Goal: Find specific page/section: Locate a particular part of the current website

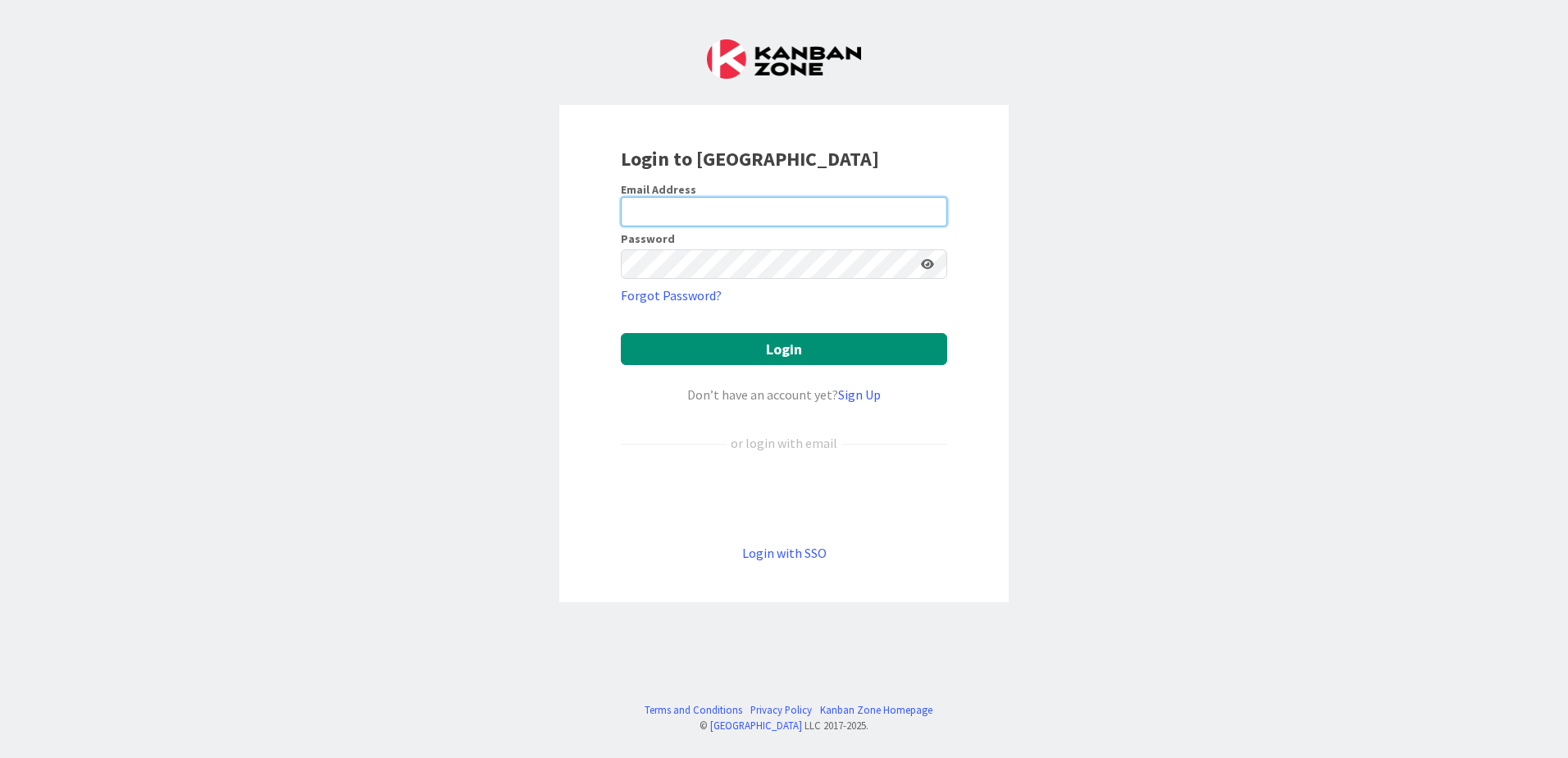
click at [633, 206] on input "email" at bounding box center [784, 211] width 326 height 30
type input "[PERSON_NAME][EMAIL_ADDRESS][DOMAIN_NAME]"
click at [621, 333] on button "Login" at bounding box center [784, 348] width 326 height 32
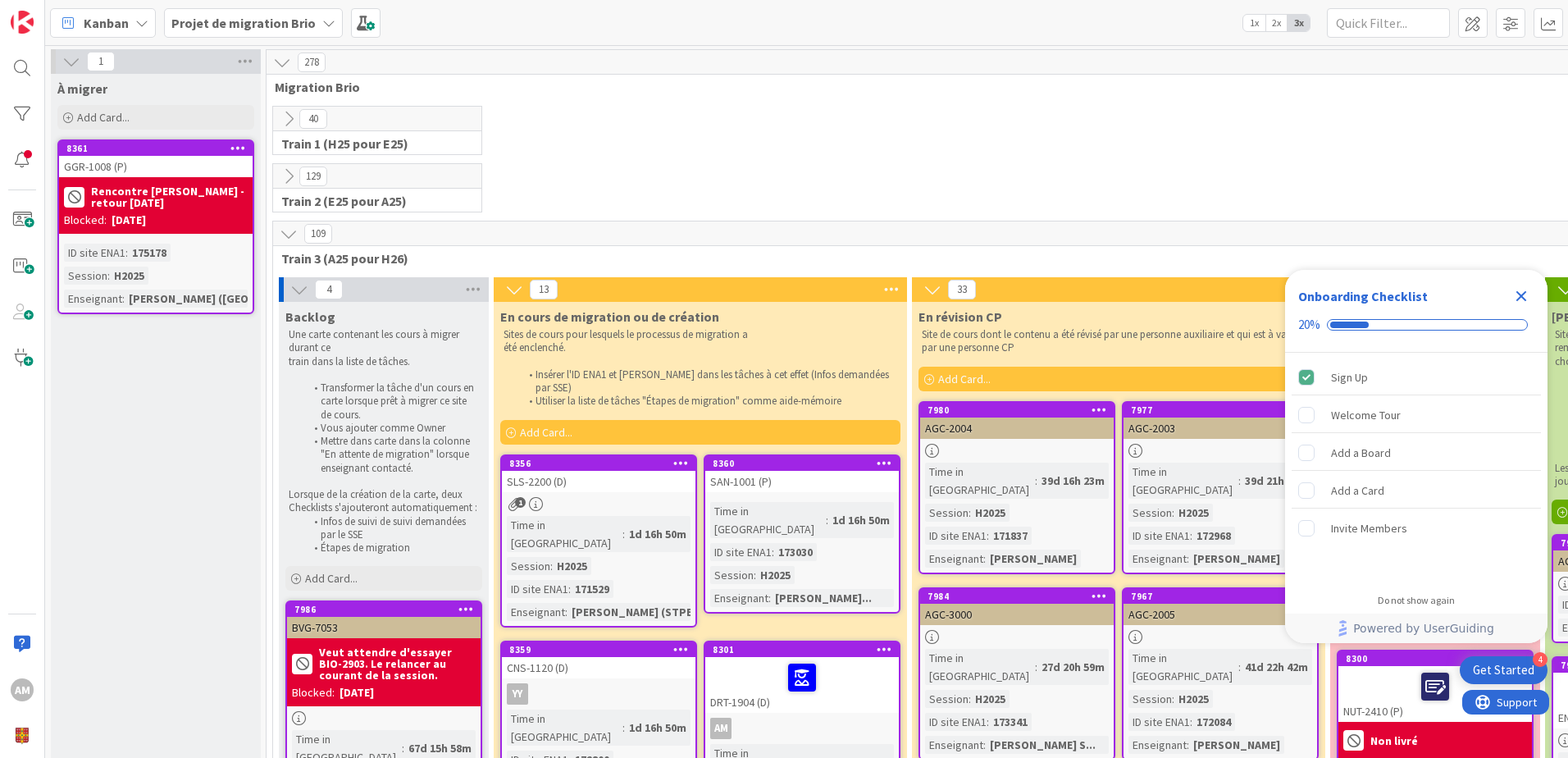
click at [1522, 296] on icon "Close Checklist" at bounding box center [1522, 296] width 11 height 11
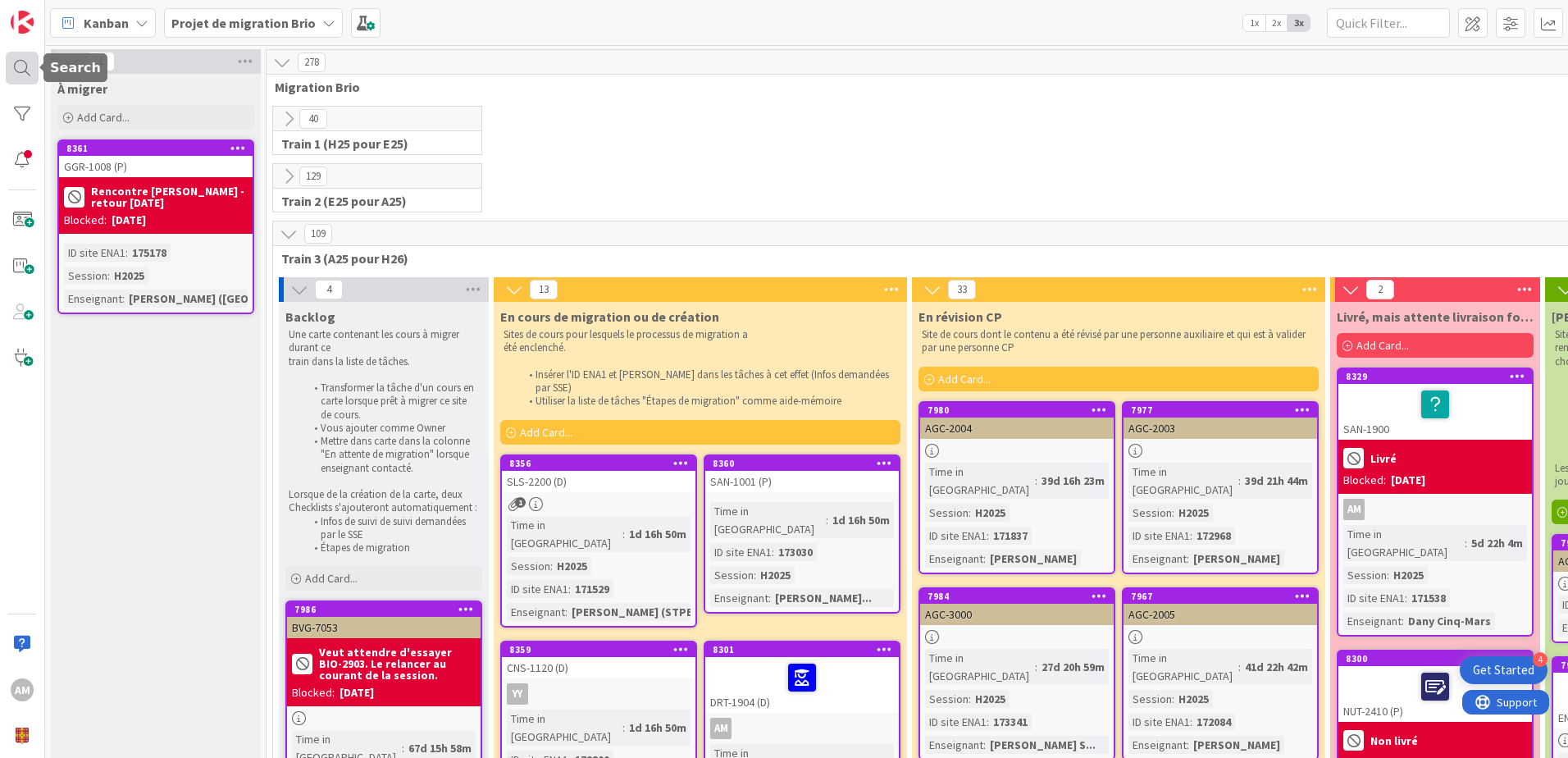
click at [30, 70] on div at bounding box center [22, 68] width 33 height 33
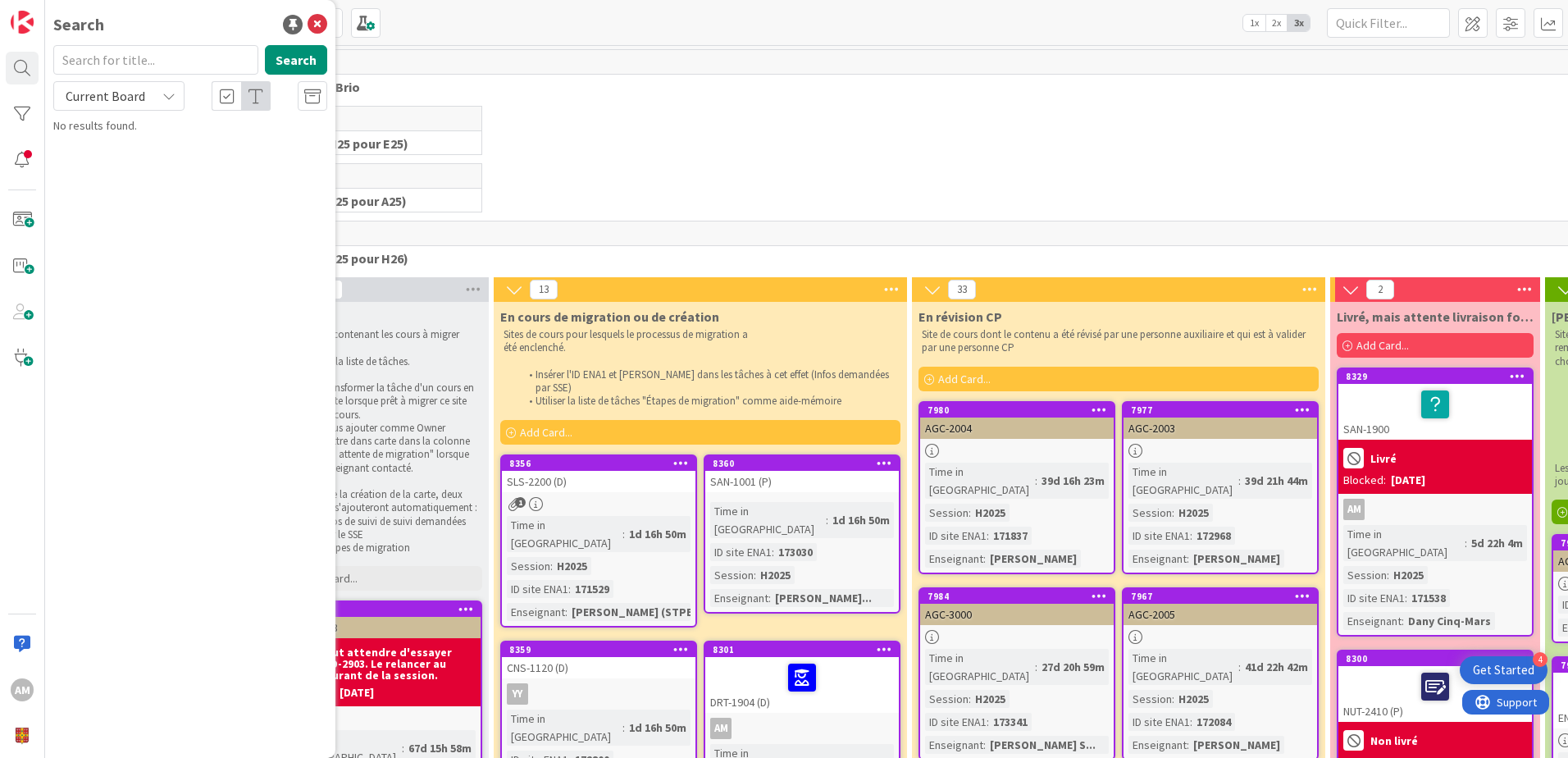
type input "Établissement d'une copropriété divise en convertissant un immeuble locatif ou …"
drag, startPoint x: 251, startPoint y: 60, endPoint x: -146, endPoint y: 76, distance: 397.3
click at [0, 76] on html "4 Get Started AM Search Établissement d'une copropriété divise en convertissant…" at bounding box center [784, 379] width 1568 height 758
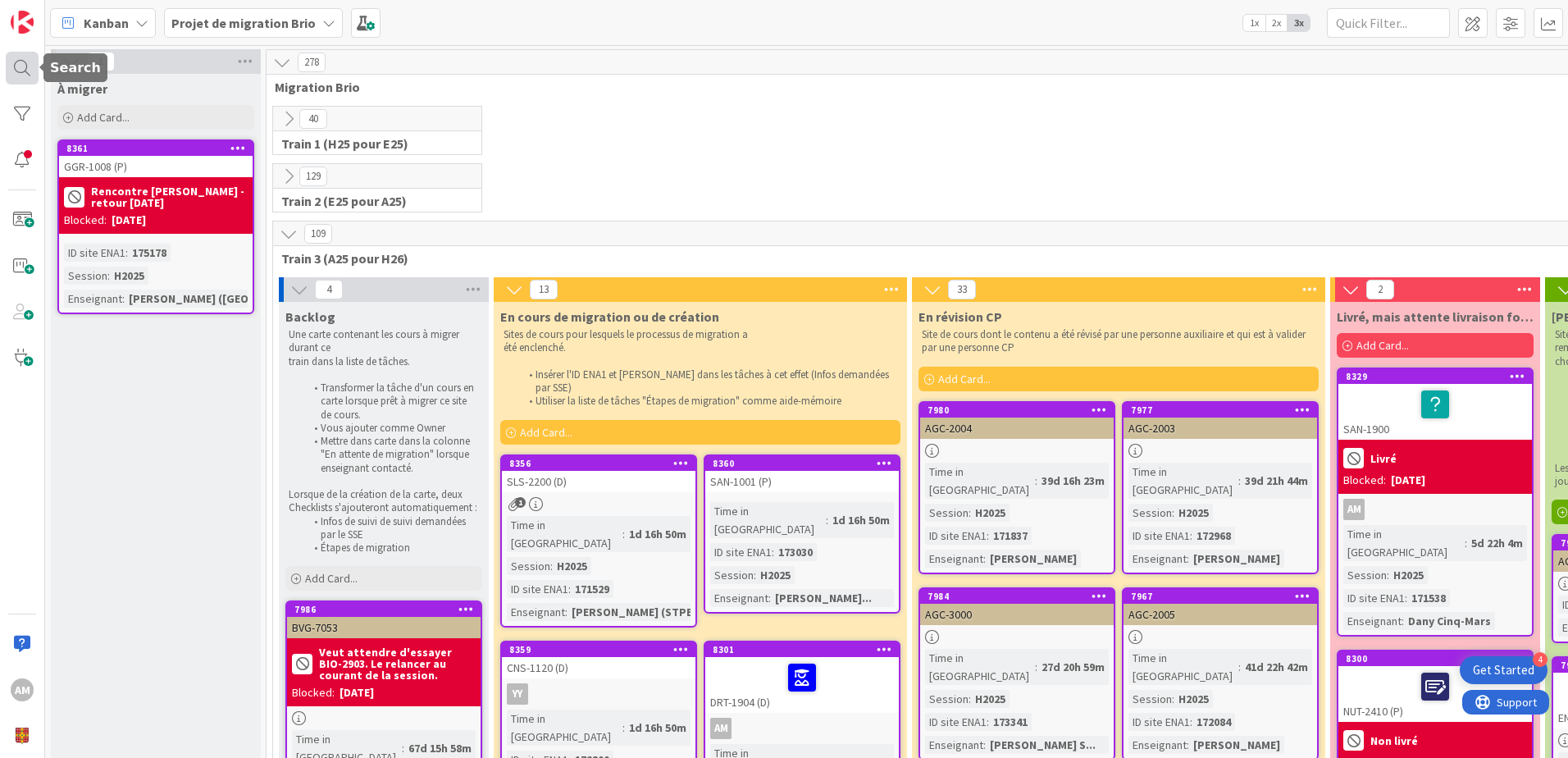
click at [33, 64] on div at bounding box center [22, 68] width 33 height 33
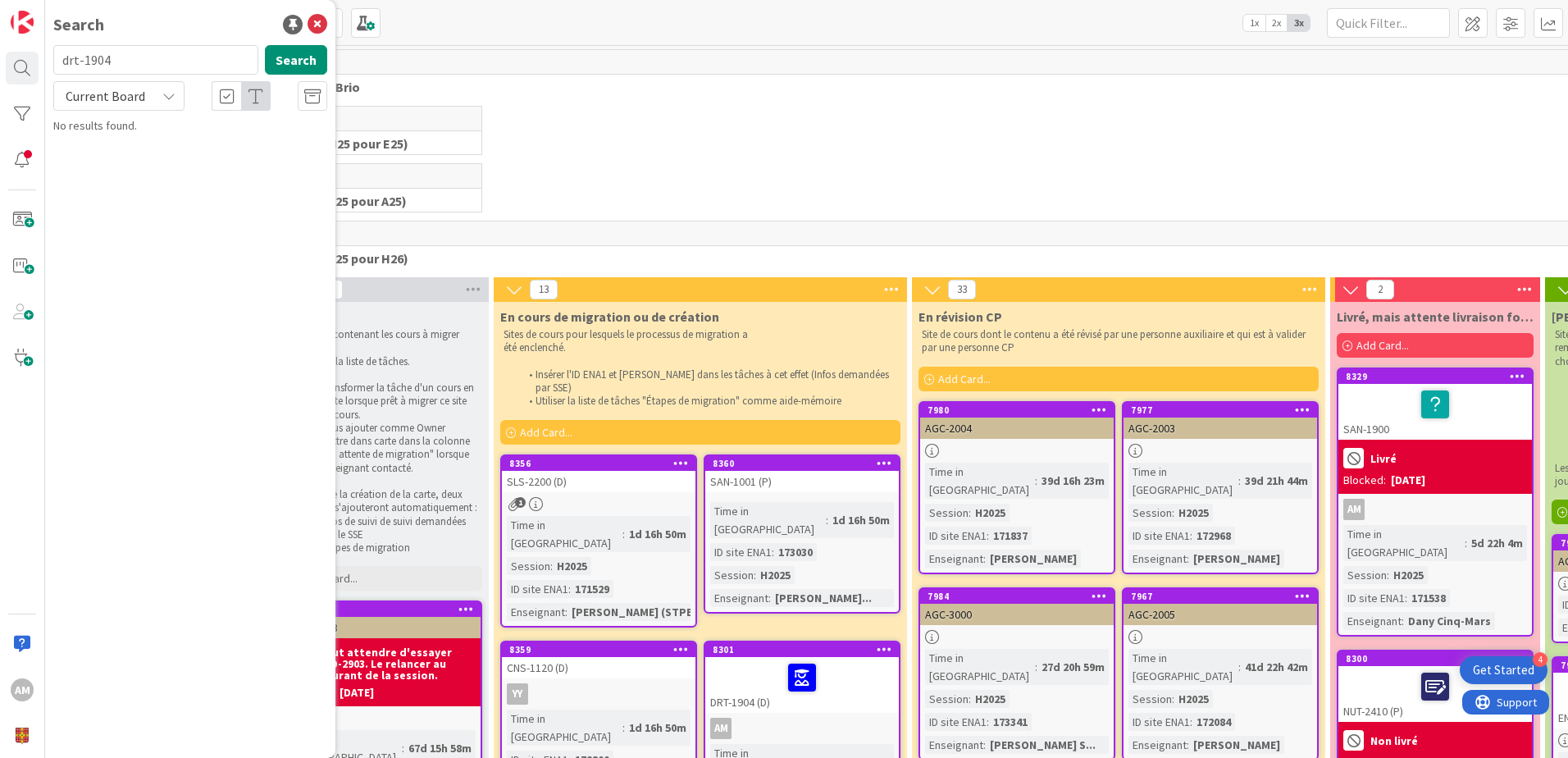
type input "drt-1904"
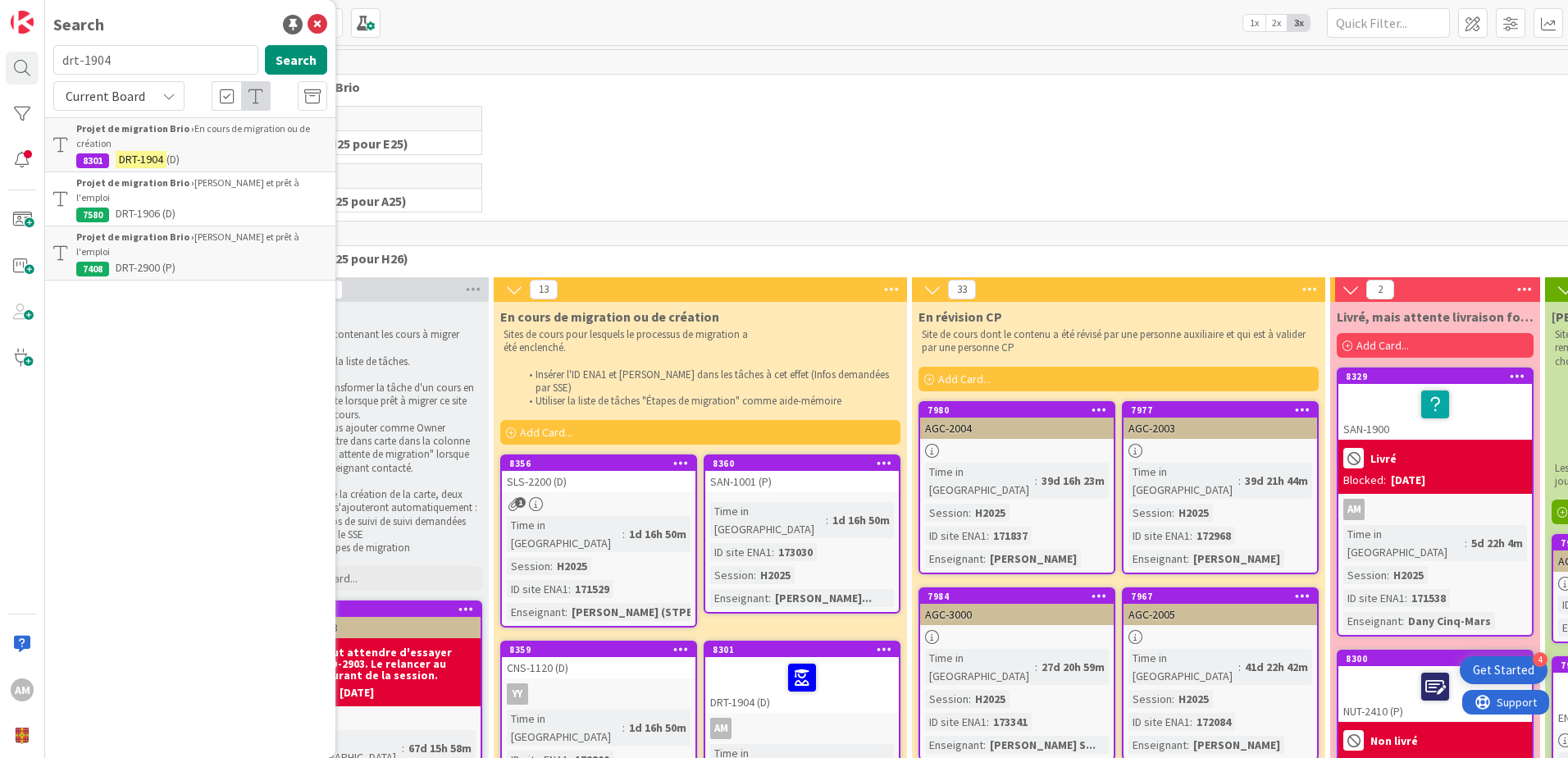
click at [219, 151] on div "Projet de migration Brio › En cours de migration ou de création" at bounding box center [201, 136] width 251 height 30
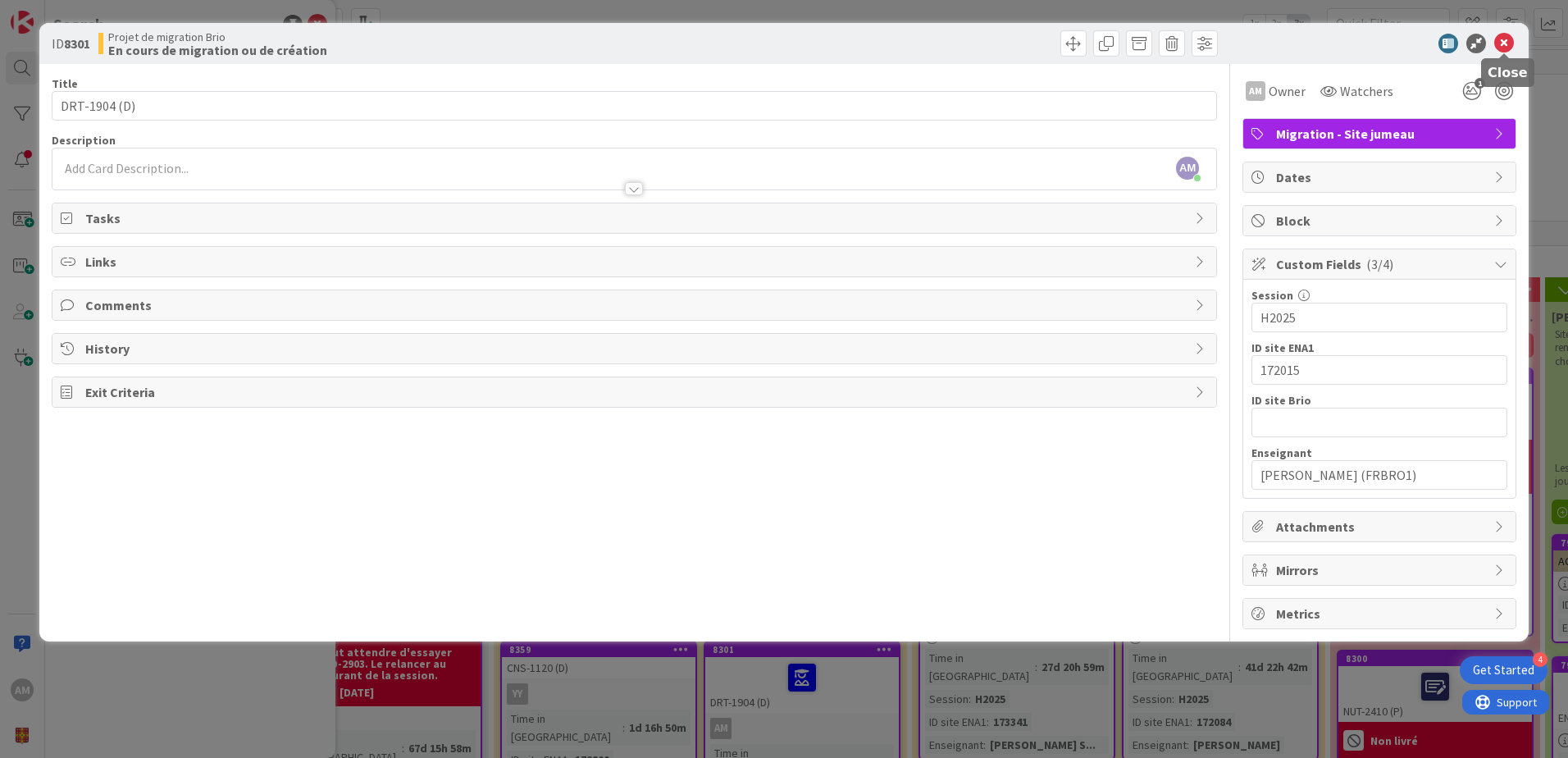
click at [1503, 42] on icon at bounding box center [1505, 44] width 20 height 20
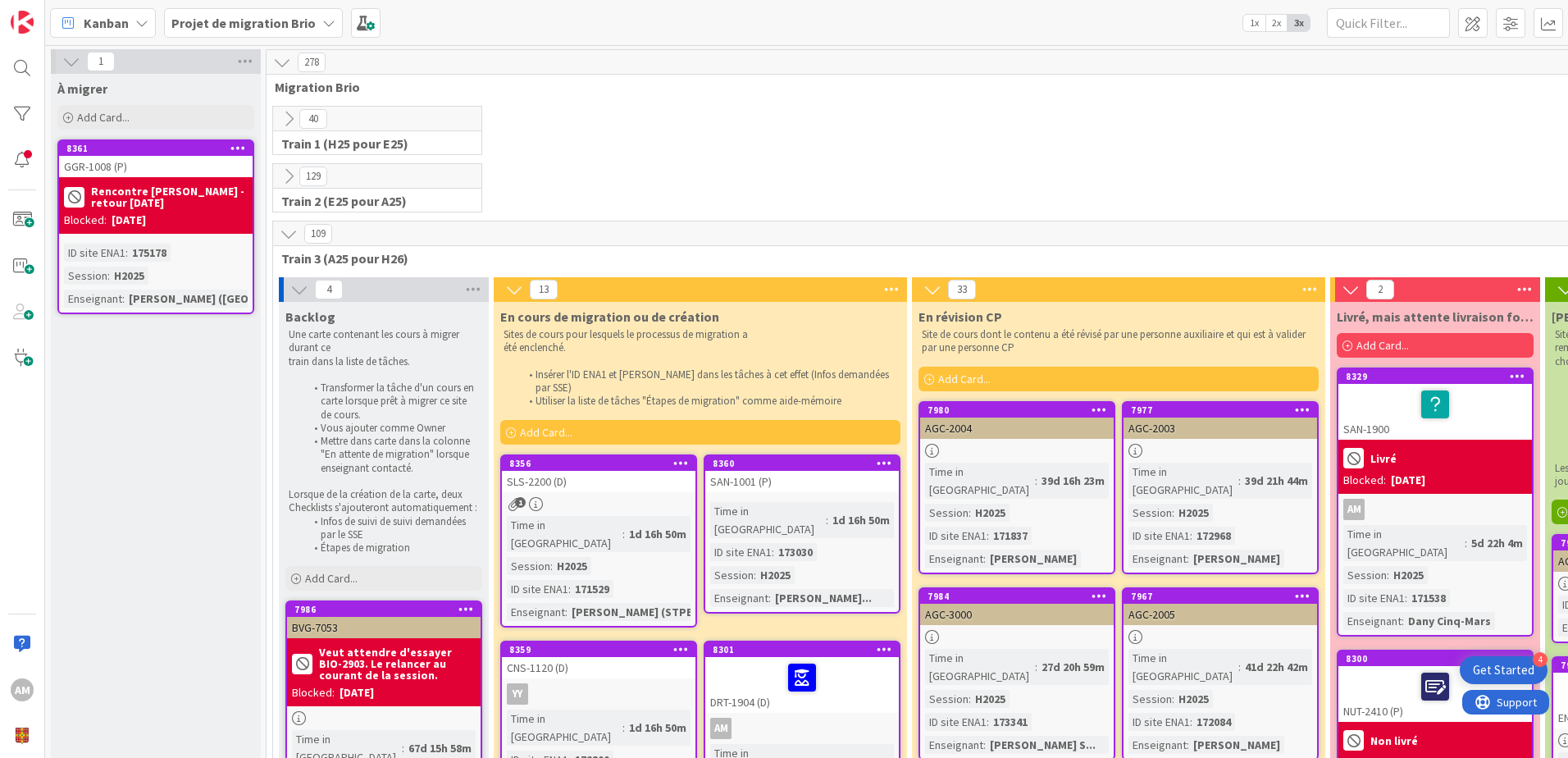
click at [560, 458] on div "8356" at bounding box center [602, 463] width 186 height 12
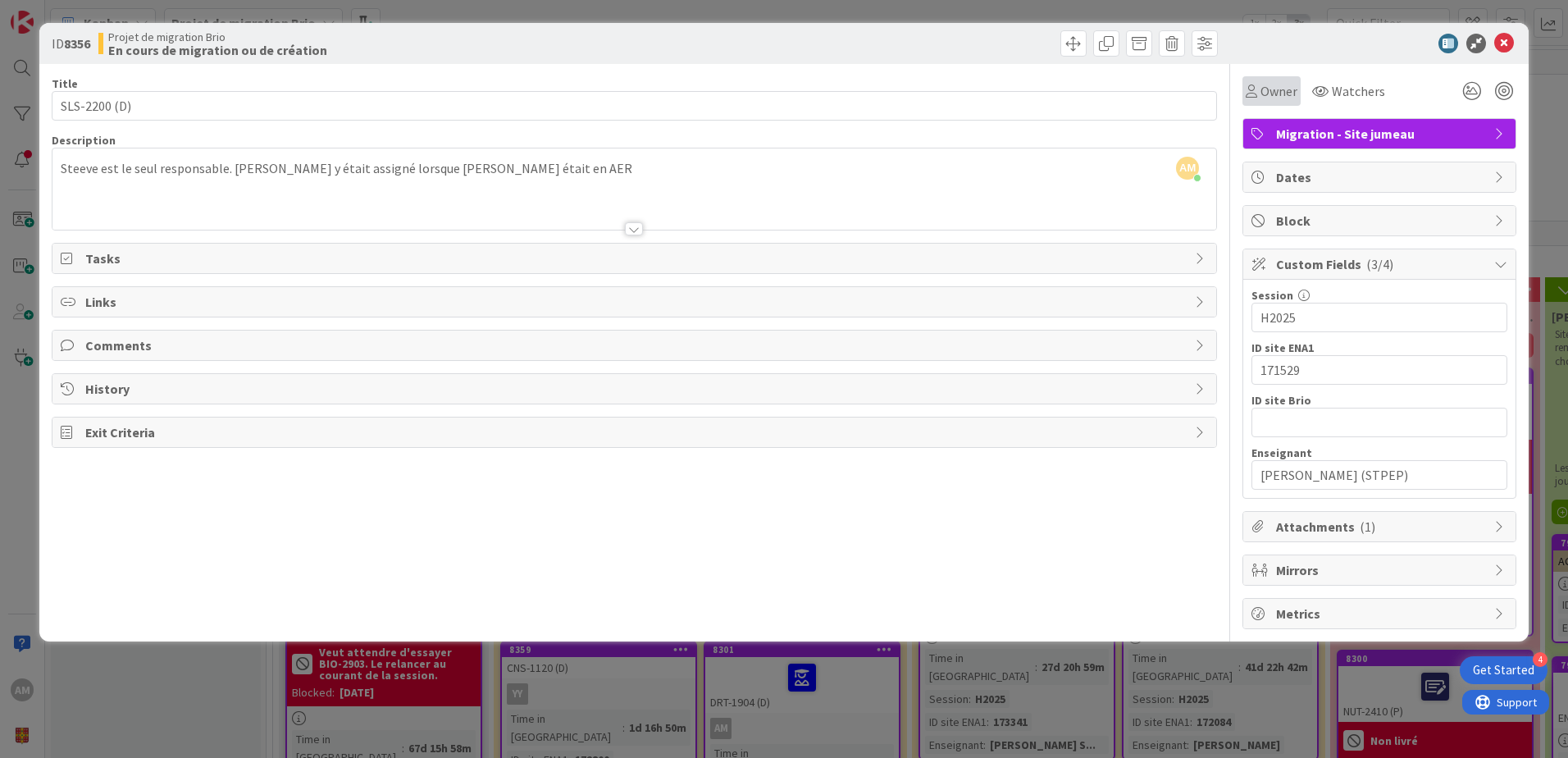
click at [1273, 93] on span "Owner" at bounding box center [1279, 92] width 37 height 20
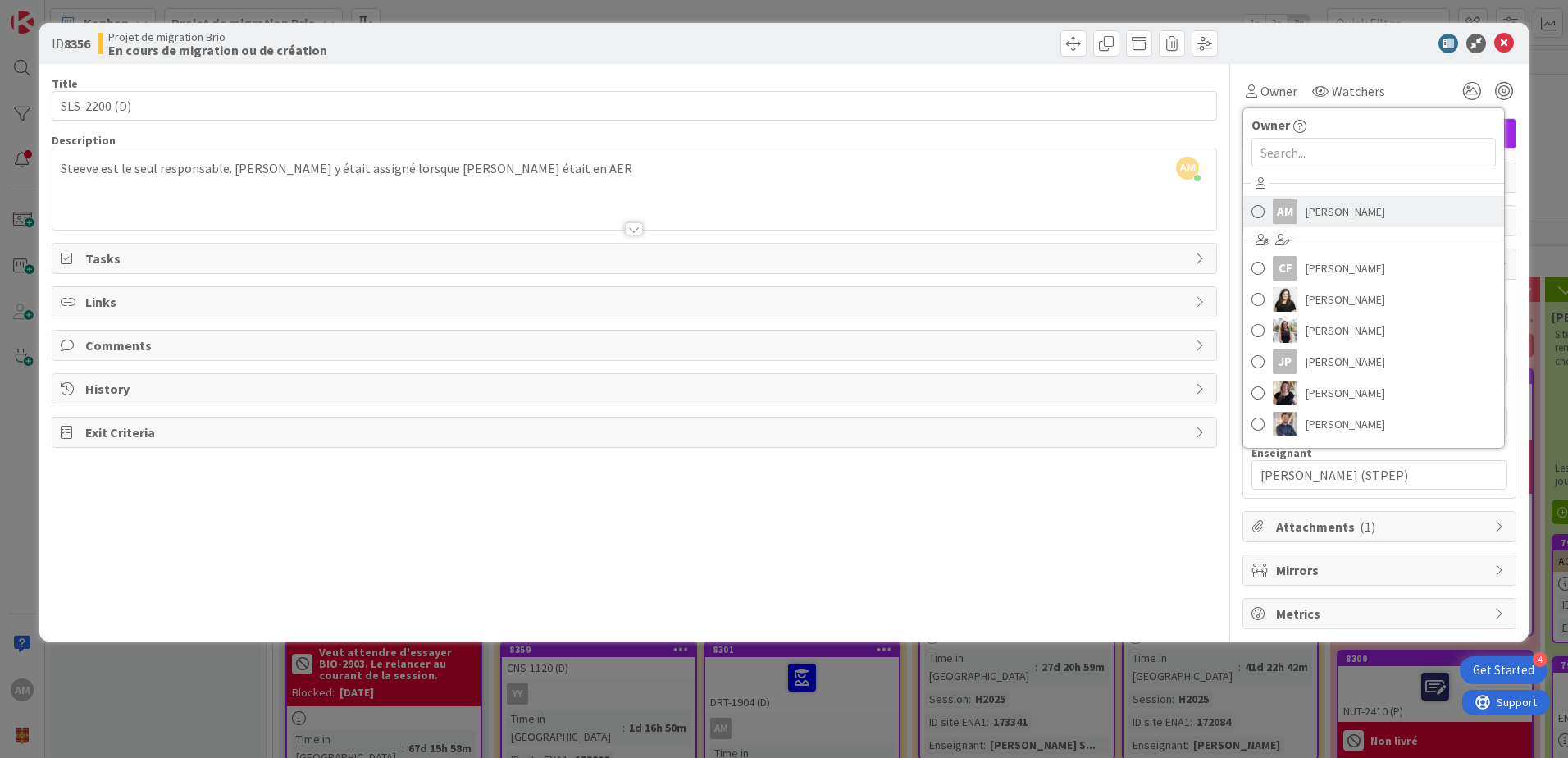
click at [1355, 219] on span "[PERSON_NAME]" at bounding box center [1346, 211] width 80 height 24
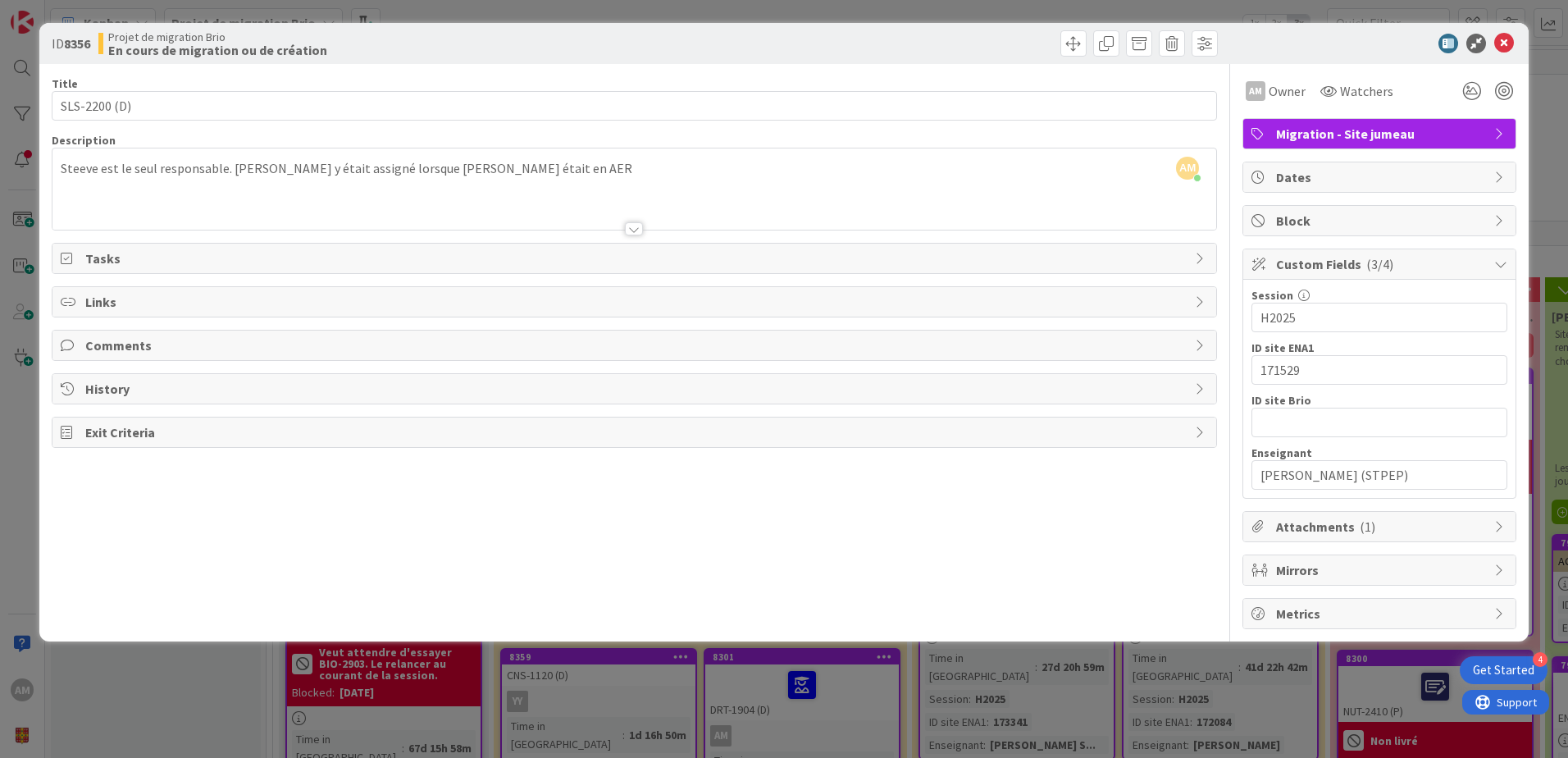
click at [1416, 527] on span "Attachments ( 1 )" at bounding box center [1381, 527] width 210 height 20
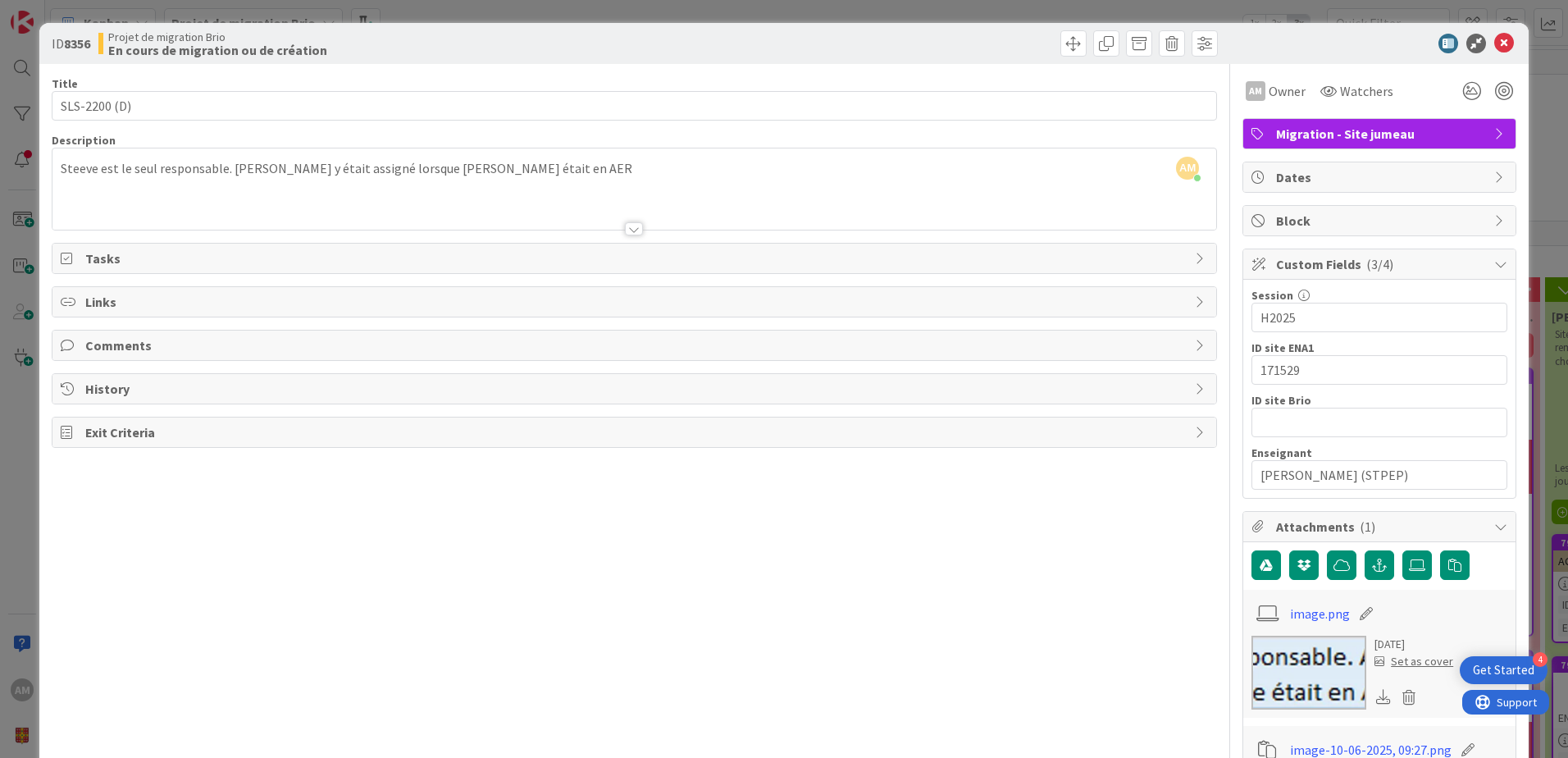
click at [1276, 522] on span "Attachments ( 1 )" at bounding box center [1381, 527] width 210 height 20
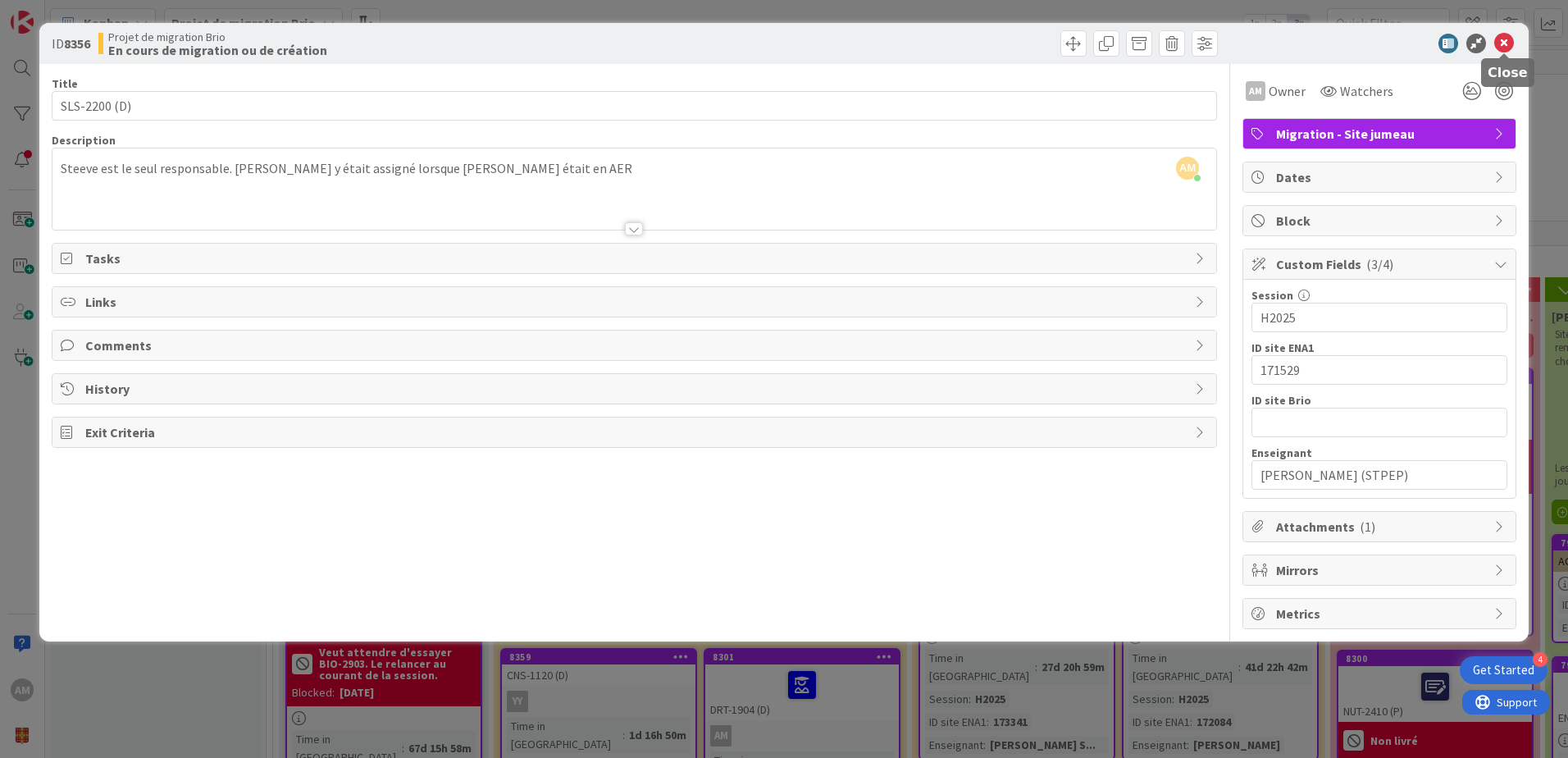
click at [1506, 46] on icon at bounding box center [1505, 44] width 20 height 20
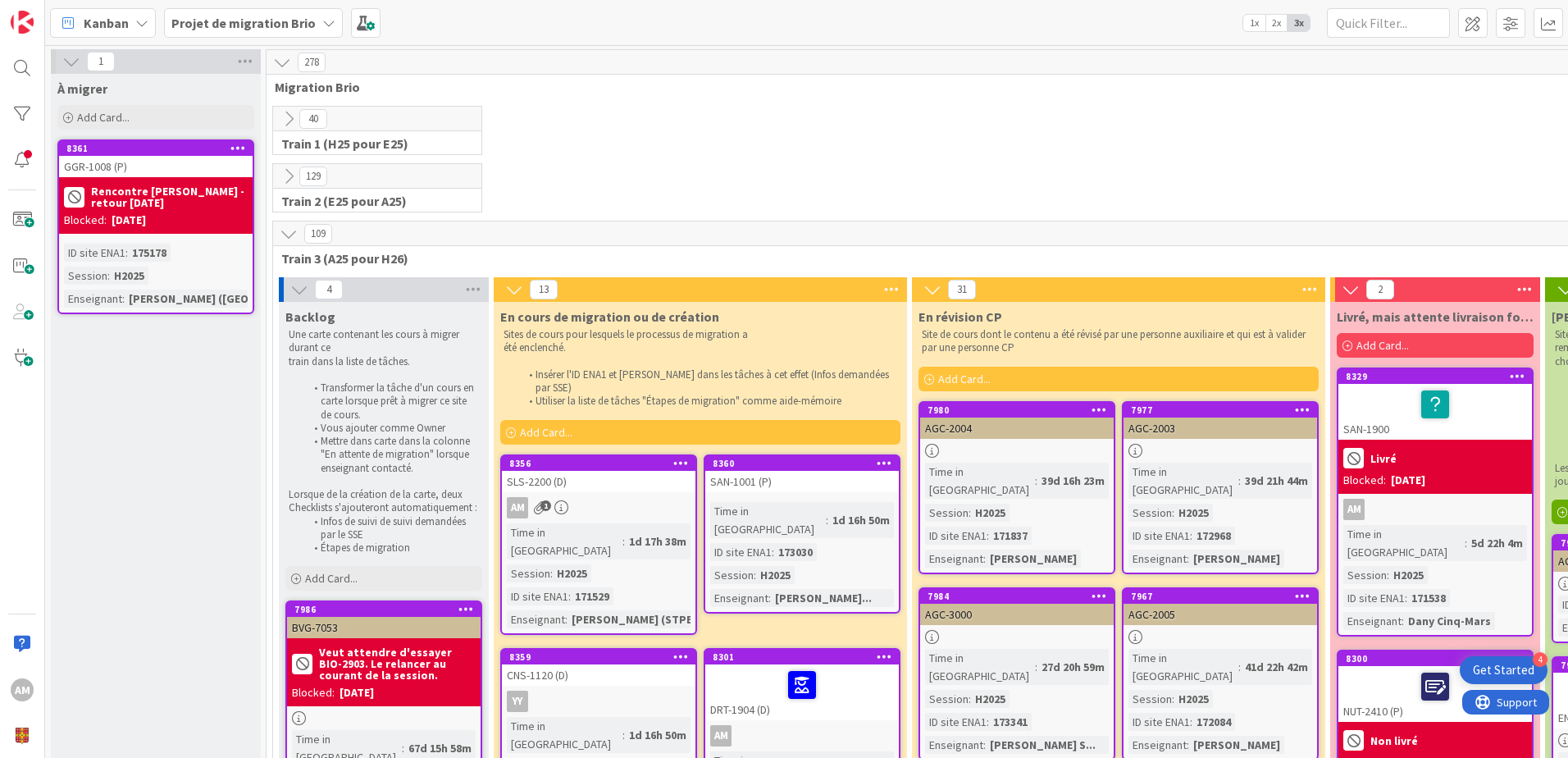
click at [607, 477] on div "SLS-2200 (D)" at bounding box center [599, 481] width 193 height 22
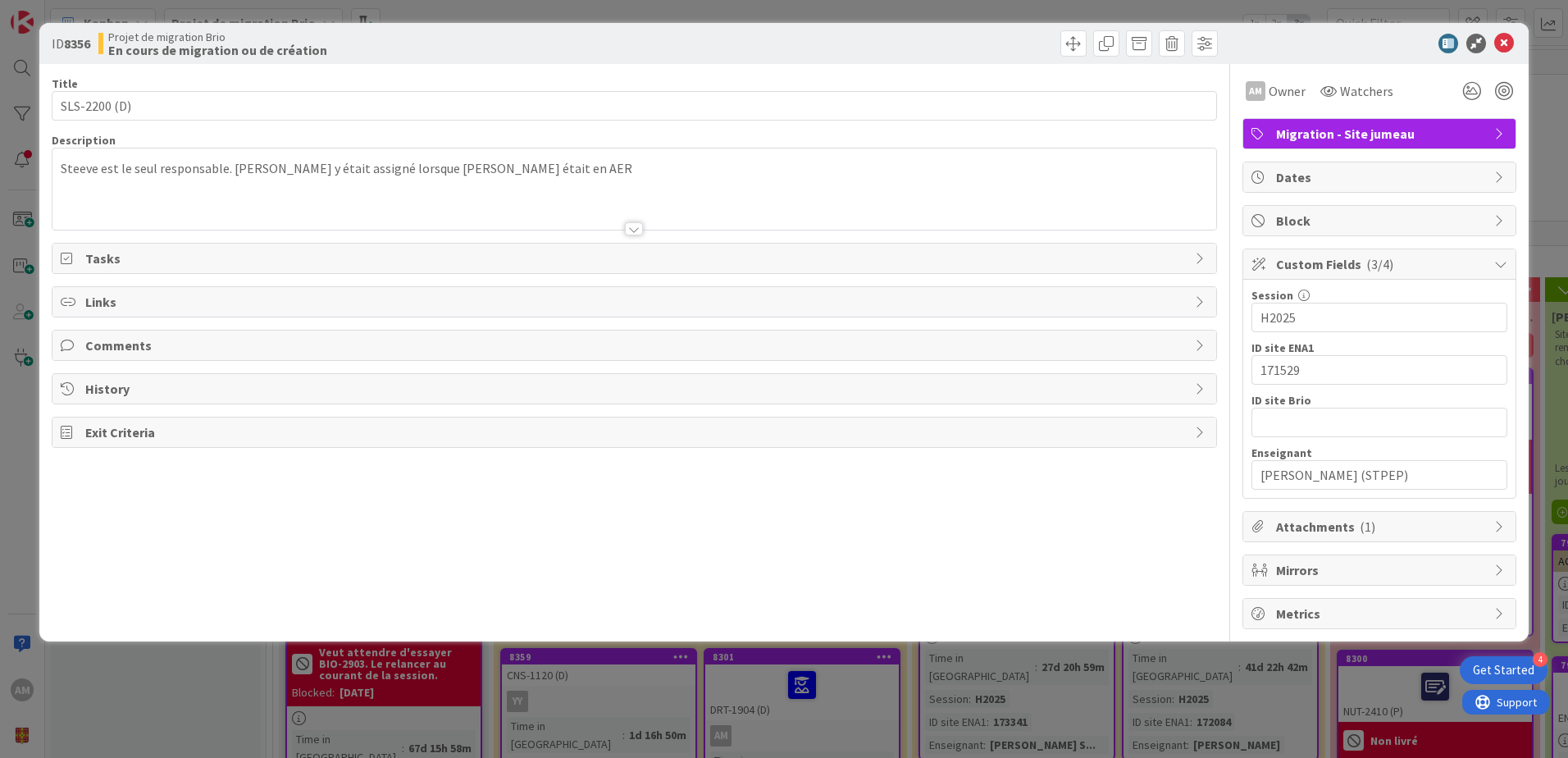
click at [1310, 525] on span "Attachments ( 1 )" at bounding box center [1381, 527] width 210 height 20
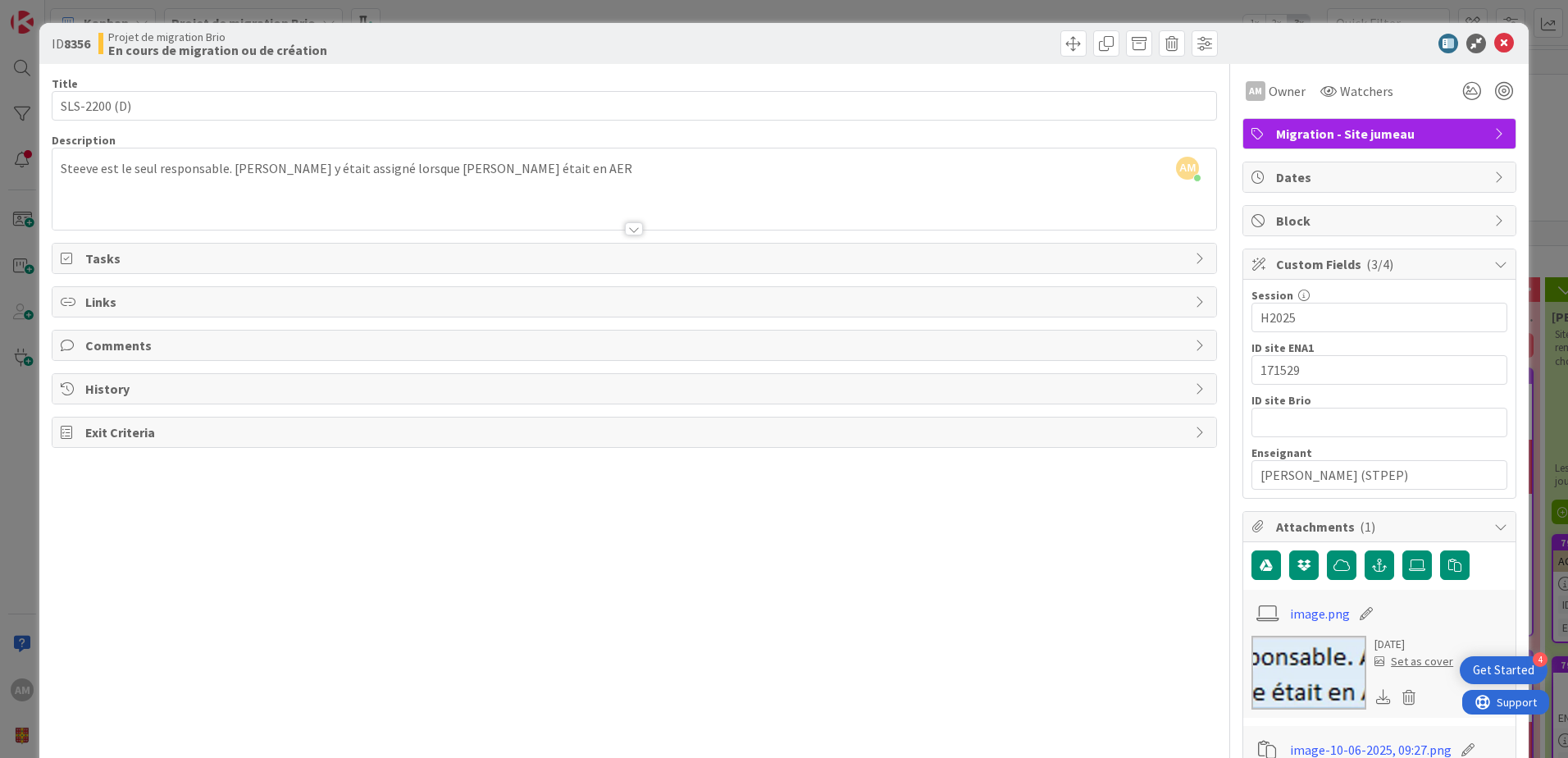
click at [1310, 525] on span "Attachments ( 1 )" at bounding box center [1381, 527] width 210 height 20
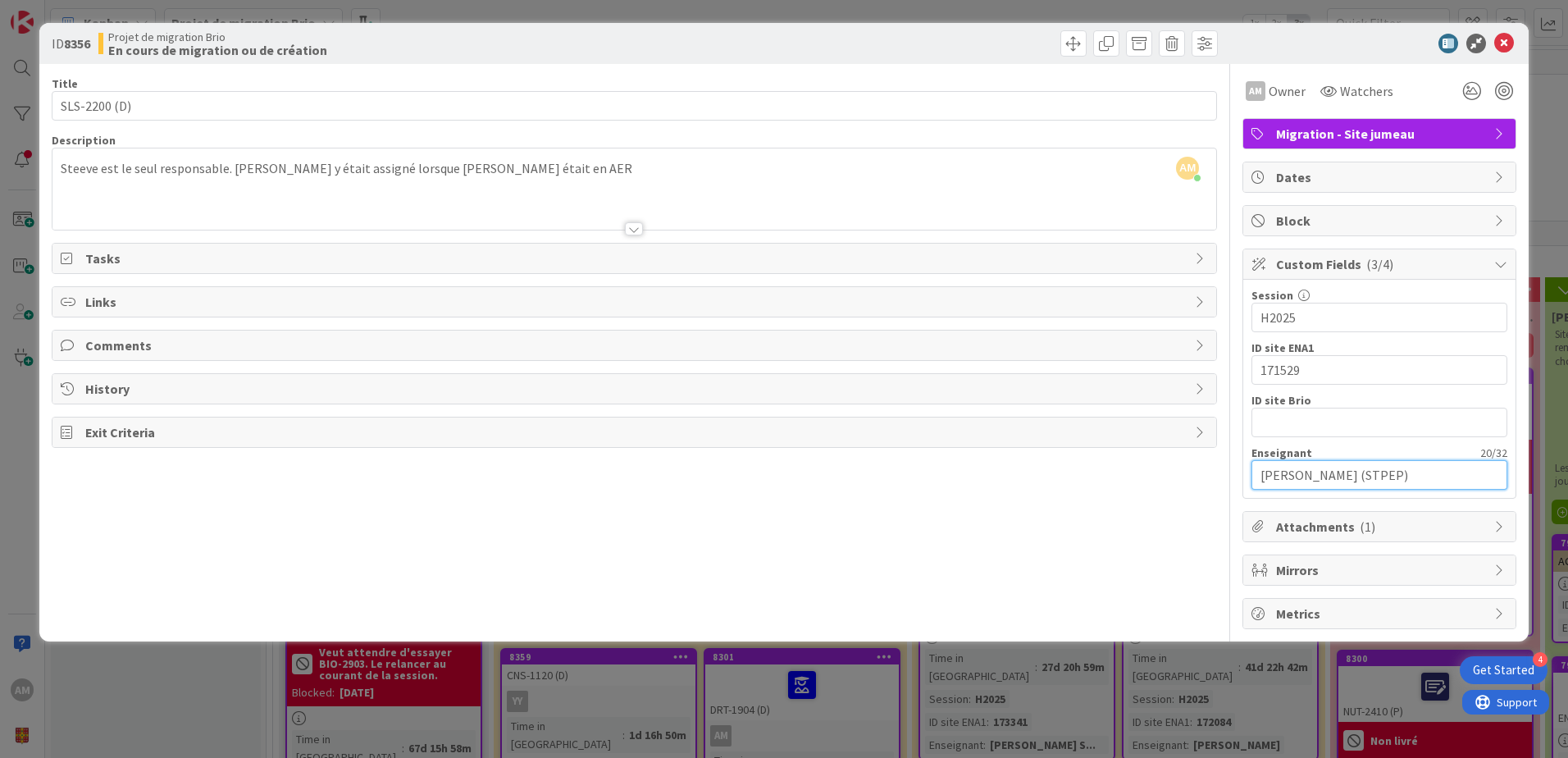
drag, startPoint x: 1334, startPoint y: 474, endPoint x: 1200, endPoint y: 471, distance: 134.0
click at [1200, 471] on div "Title 12 / 128 SLS-2200 (D) Description AM [PERSON_NAME] just joined Steeve est…" at bounding box center [784, 346] width 1465 height 565
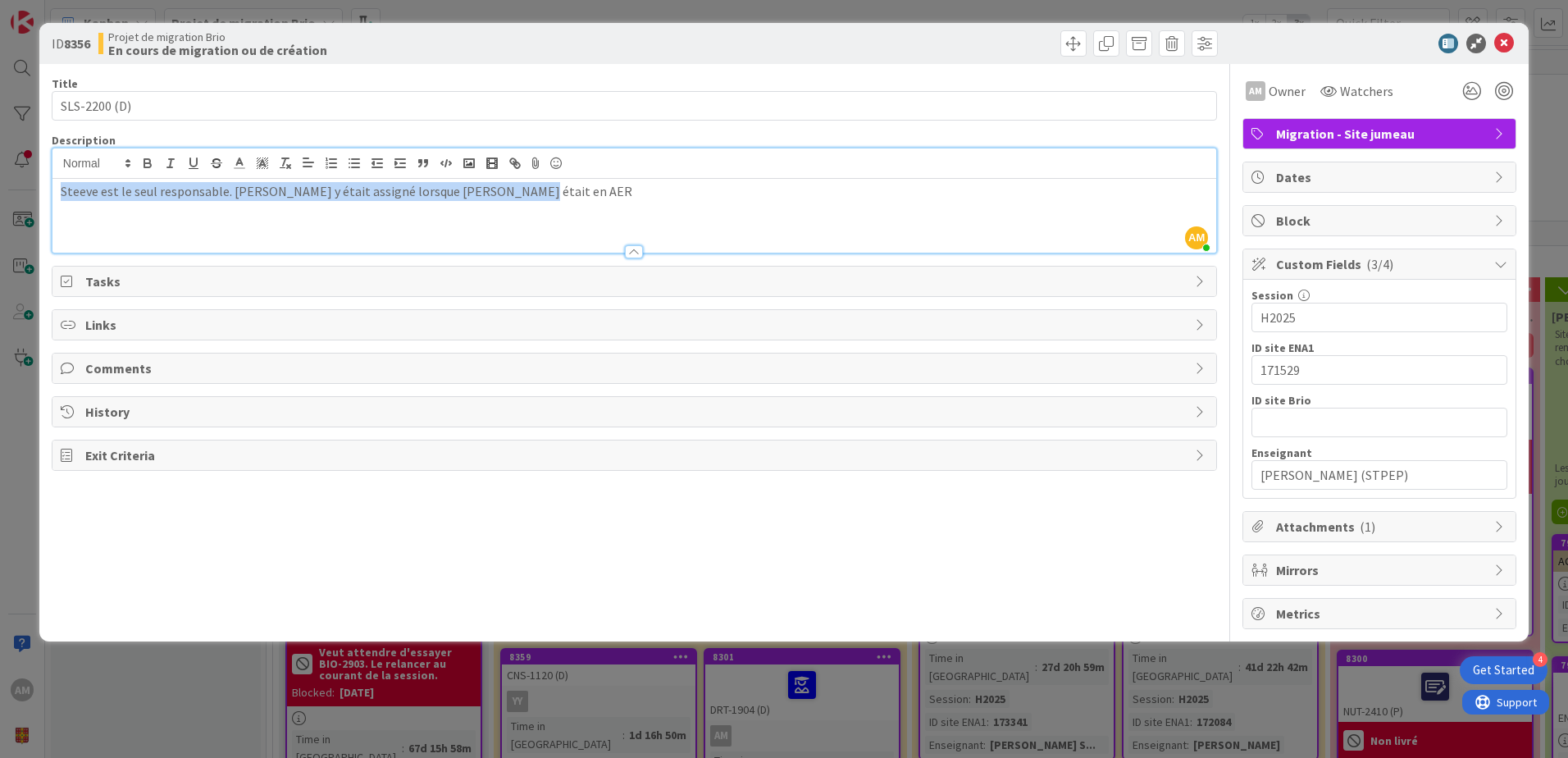
drag, startPoint x: 484, startPoint y: 166, endPoint x: -15, endPoint y: 200, distance: 500.2
click at [0, 200] on html "4 Get Started AM Kanban Projet de migration Brio 1x 2x 3x 1 À migrer Add Card..…" at bounding box center [784, 379] width 1568 height 758
click at [270, 209] on div "Steeve est le seul responsable. [PERSON_NAME] y était assigné lorsque [PERSON_N…" at bounding box center [634, 215] width 1164 height 73
